Goal: Task Accomplishment & Management: Use online tool/utility

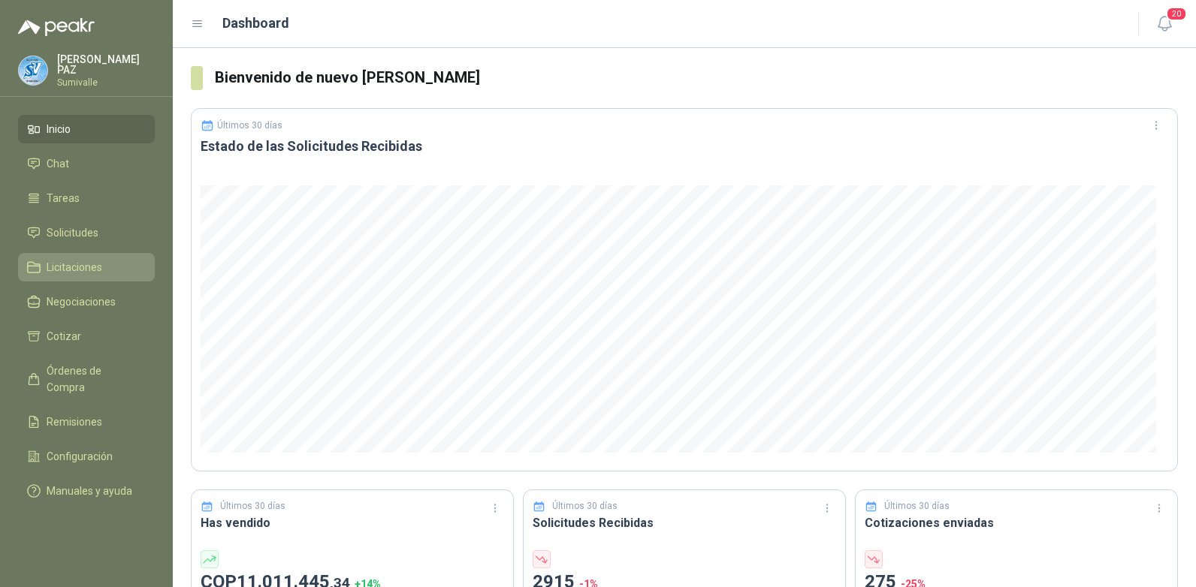
scroll to position [376, 0]
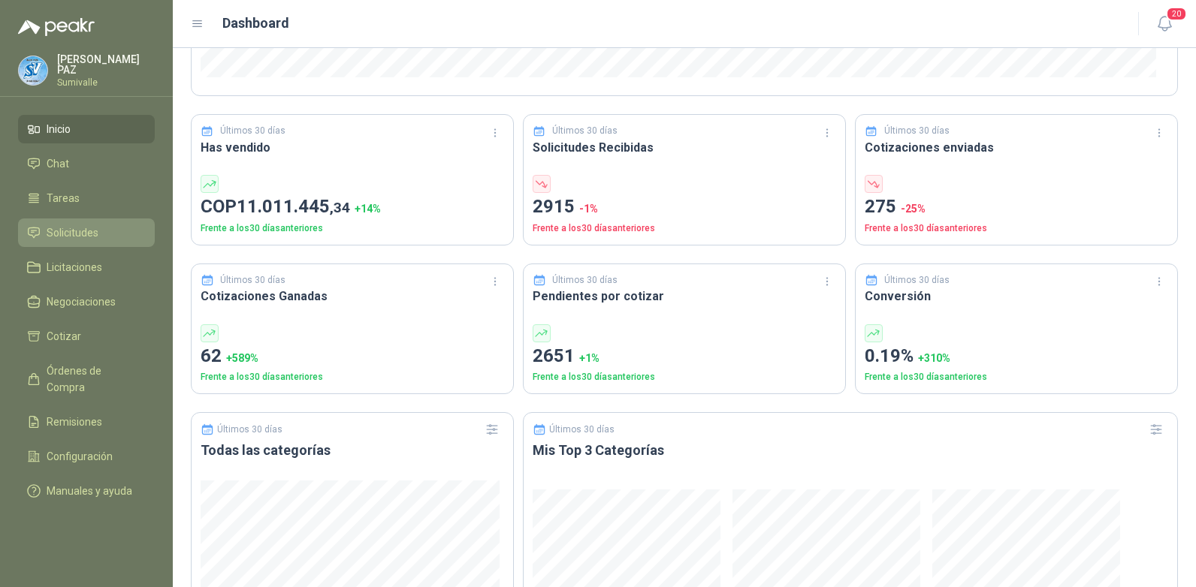
click at [100, 234] on li "Solicitudes" at bounding box center [86, 233] width 119 height 17
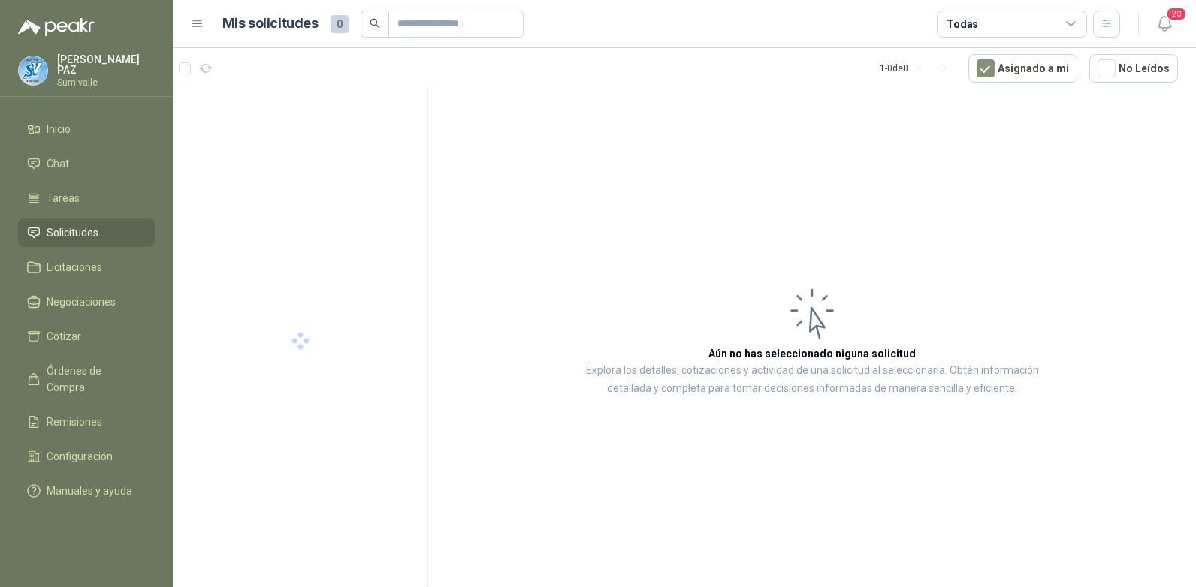
click at [988, 29] on div "Todas" at bounding box center [1012, 24] width 150 height 27
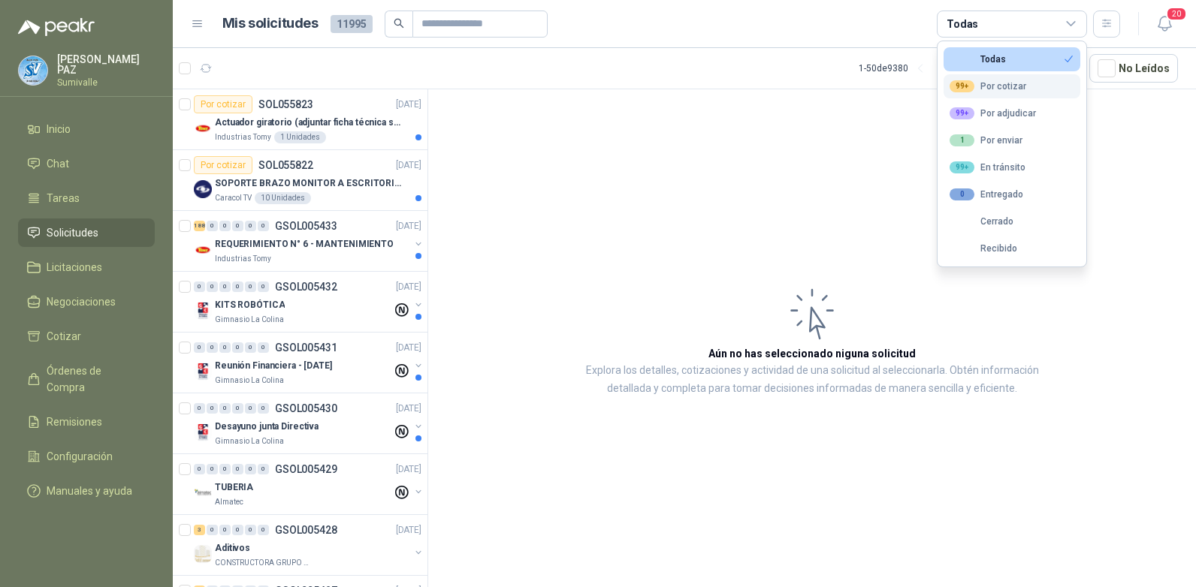
click at [991, 79] on button "99+ Por cotizar" at bounding box center [1011, 86] width 137 height 24
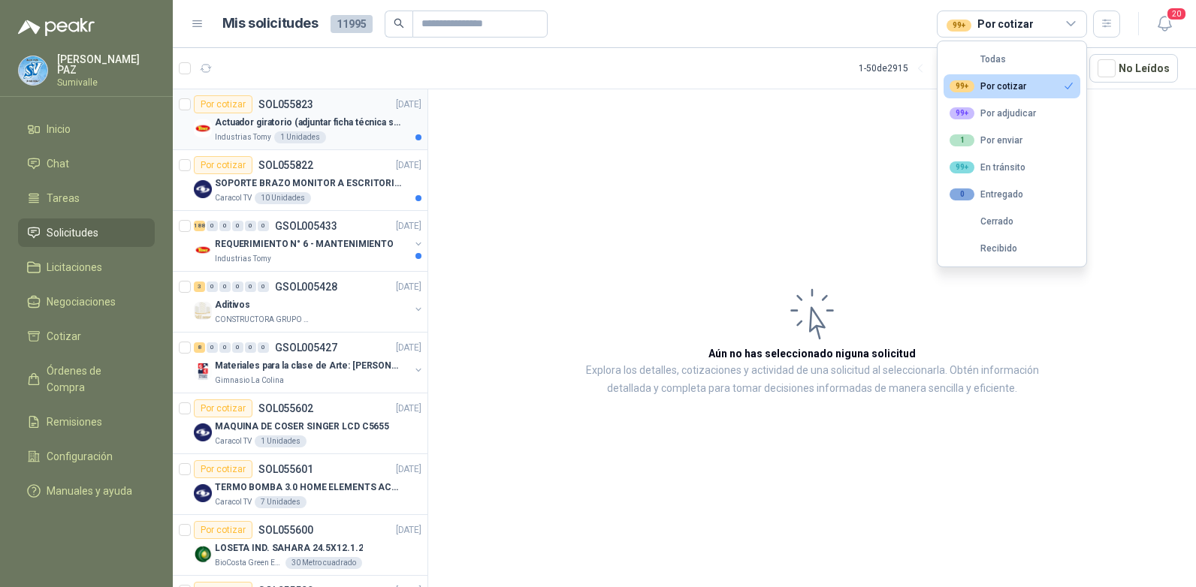
click at [342, 119] on p "Actuador giratorio (adjuntar ficha técnica si es diferente a festo)" at bounding box center [308, 123] width 187 height 14
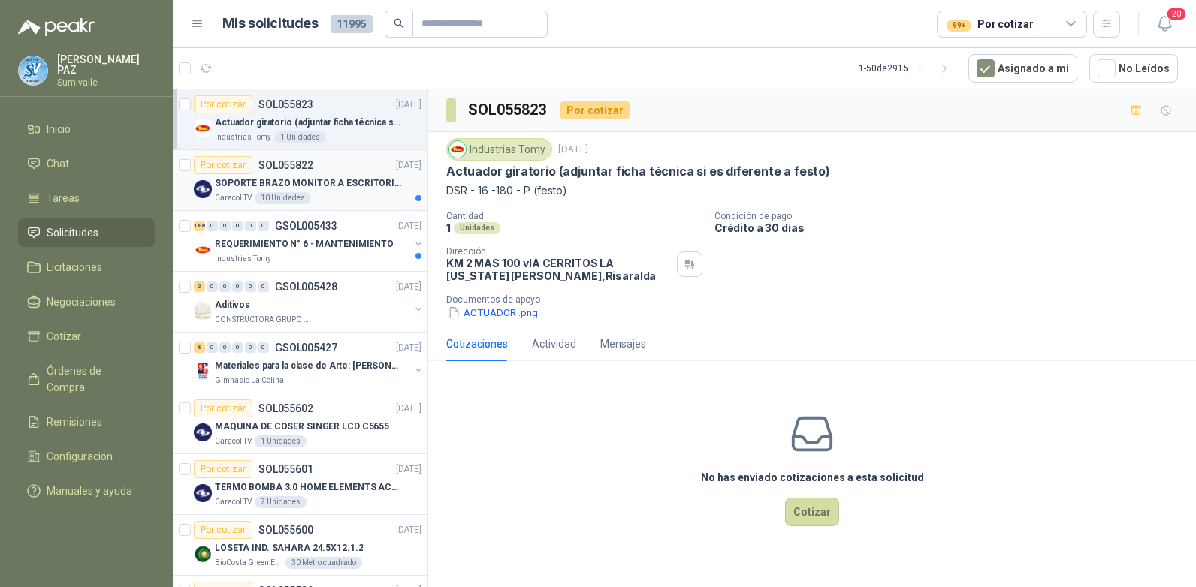
click at [351, 173] on div "Por cotizar SOL055822 [DATE]" at bounding box center [308, 165] width 228 height 18
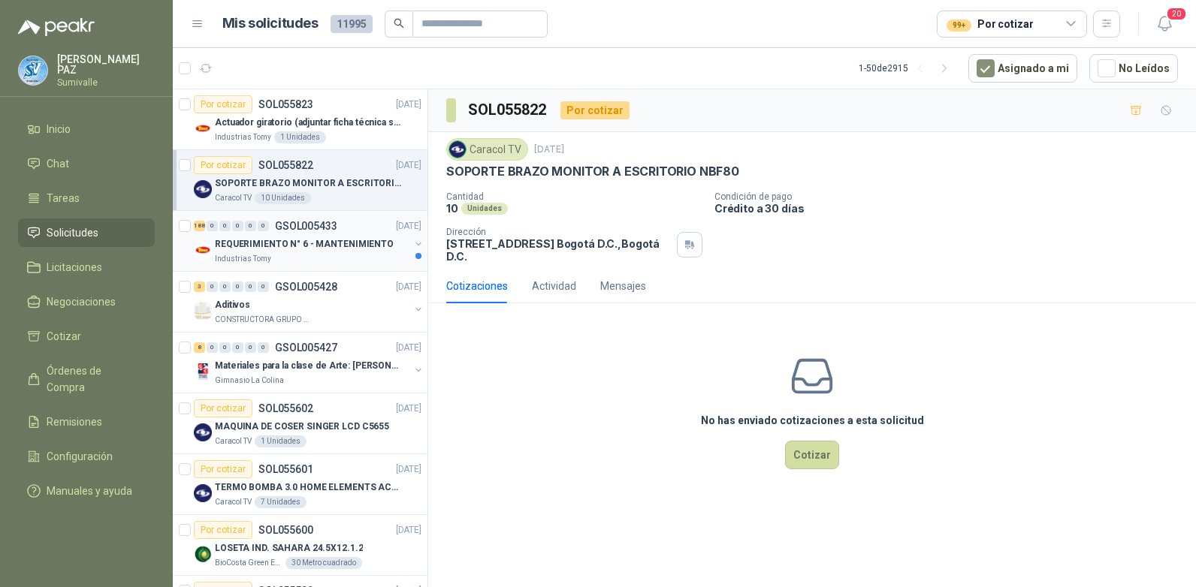
click at [346, 241] on p "REQUERIMIENTO N° 6 - MANTENIMIENTO" at bounding box center [304, 244] width 179 height 14
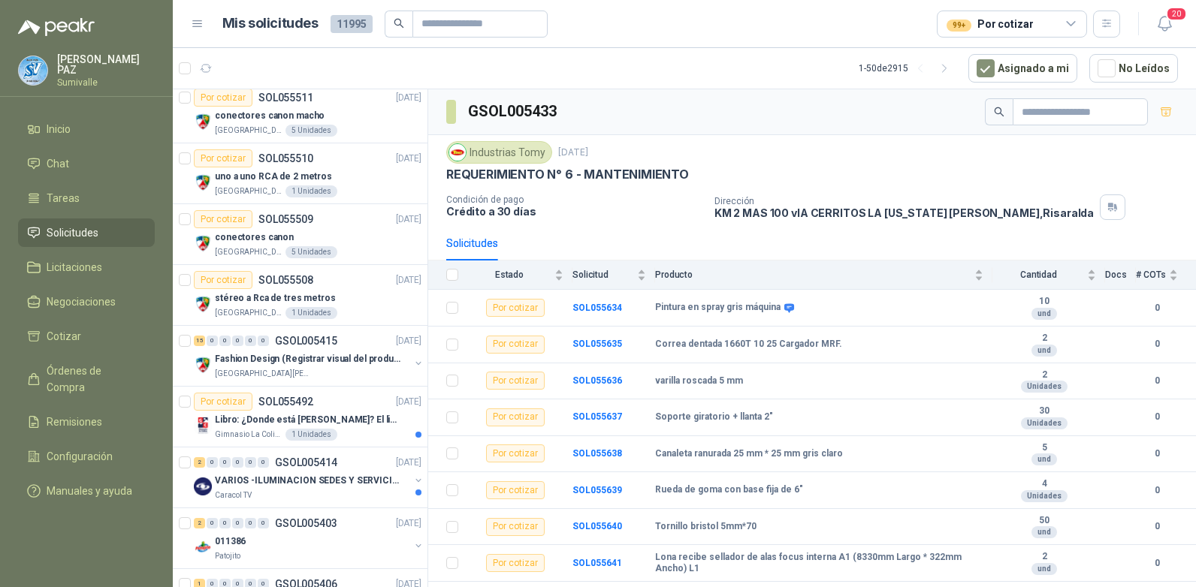
scroll to position [1127, 0]
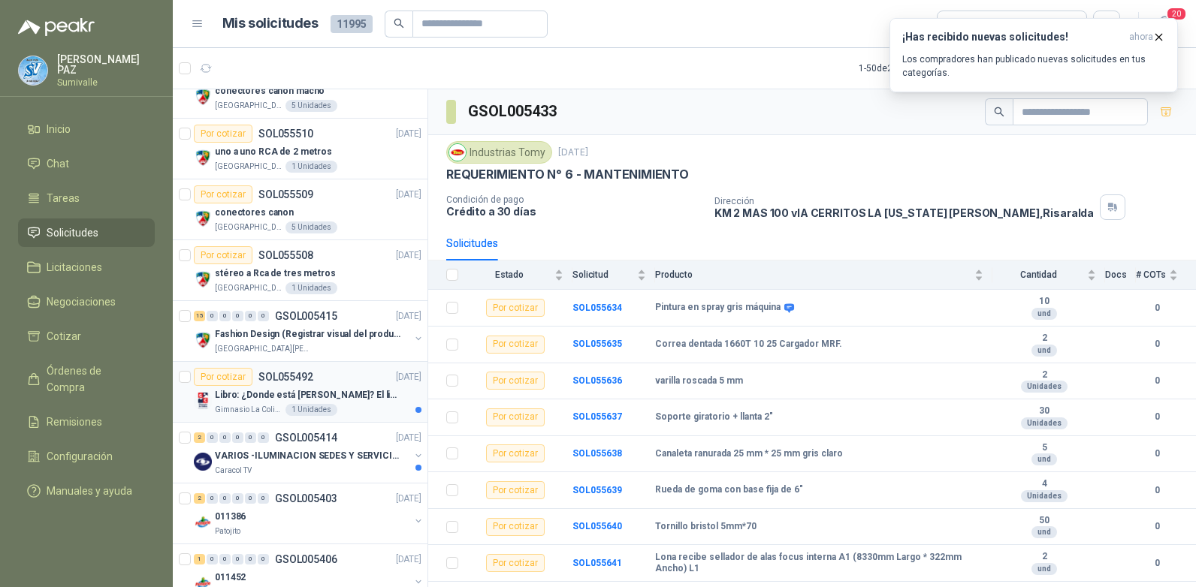
click at [340, 402] on p "Libro: ¿Donde está [PERSON_NAME]? El libro mágico. Autor: [PERSON_NAME]" at bounding box center [308, 395] width 187 height 14
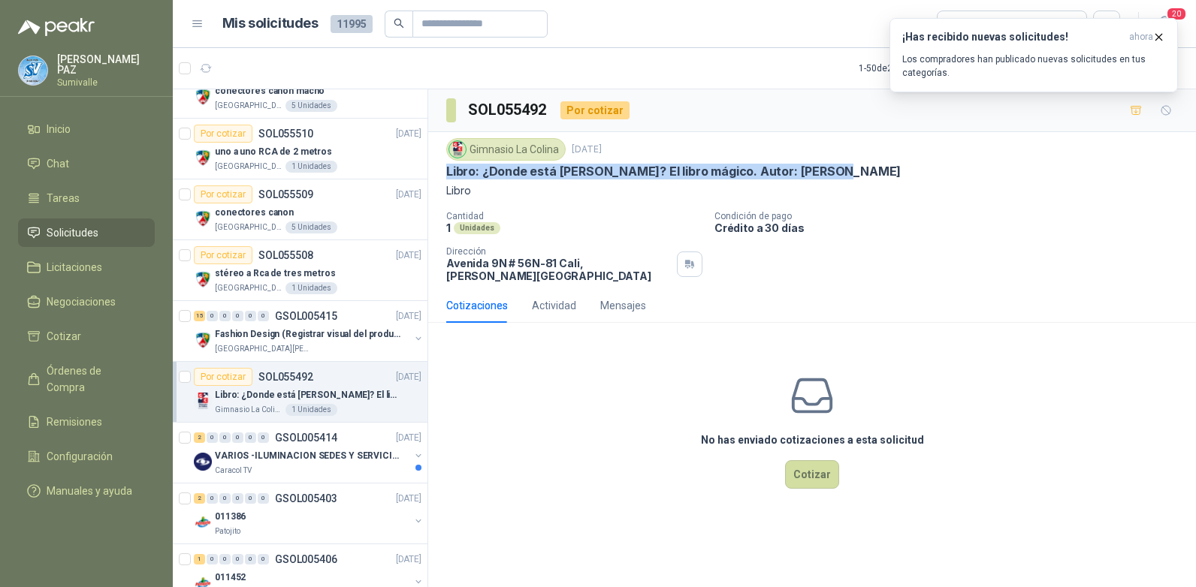
drag, startPoint x: 447, startPoint y: 175, endPoint x: 828, endPoint y: 179, distance: 381.6
click at [828, 179] on div "Libro: ¿Donde está [PERSON_NAME]? El libro mágico. Autor: [PERSON_NAME]" at bounding box center [812, 172] width 732 height 16
copy p "Libro: ¿Donde está [PERSON_NAME]? El libro mágico. Autor: [PERSON_NAME]"
